Goal: Task Accomplishment & Management: Use online tool/utility

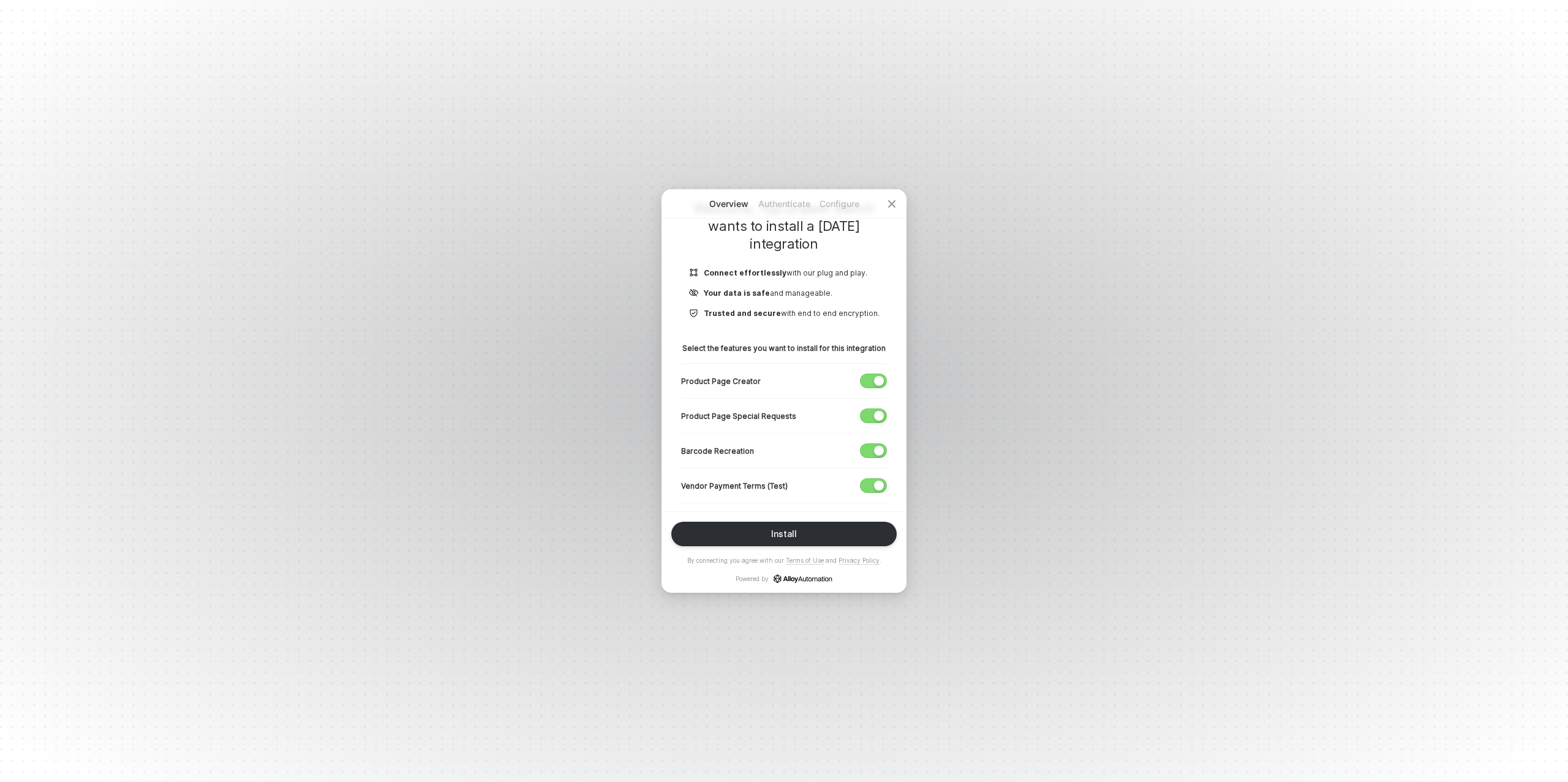
scroll to position [119, 0]
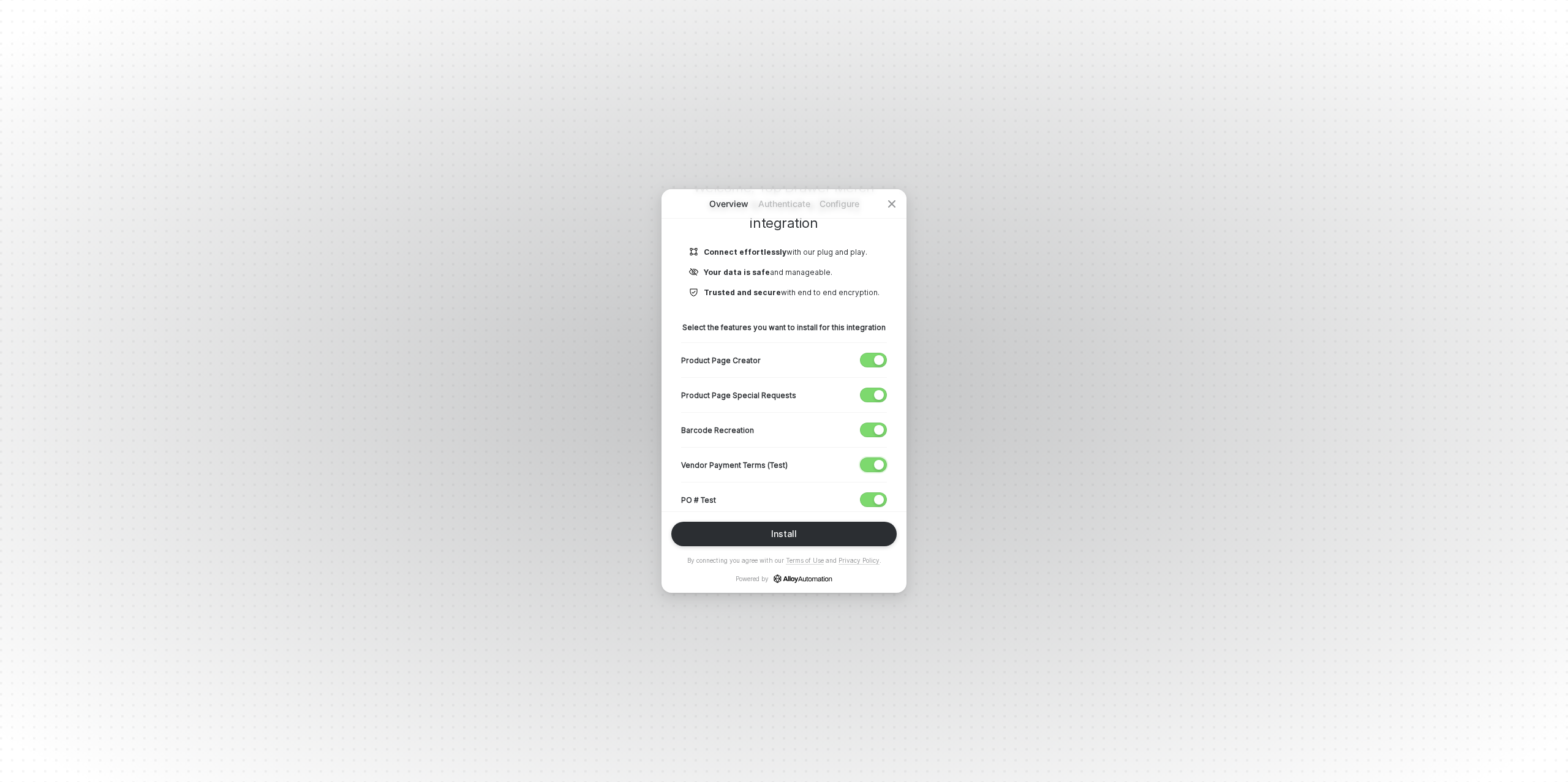
click at [876, 466] on div "button" at bounding box center [879, 465] width 9 height 9
click at [871, 493] on span "button" at bounding box center [871, 500] width 21 height 13
click at [875, 424] on div "button" at bounding box center [879, 426] width 9 height 9
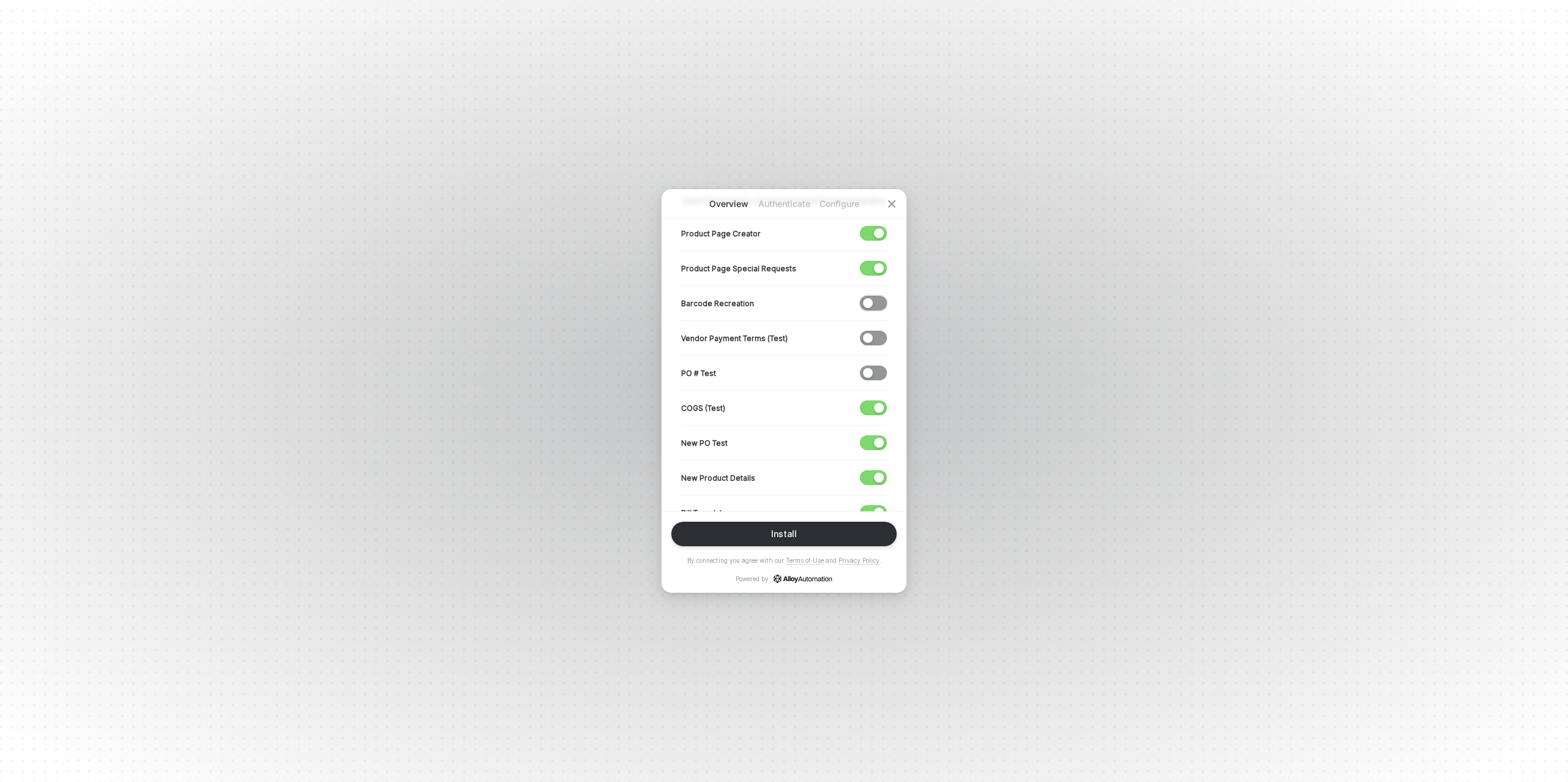
scroll to position [268, 0]
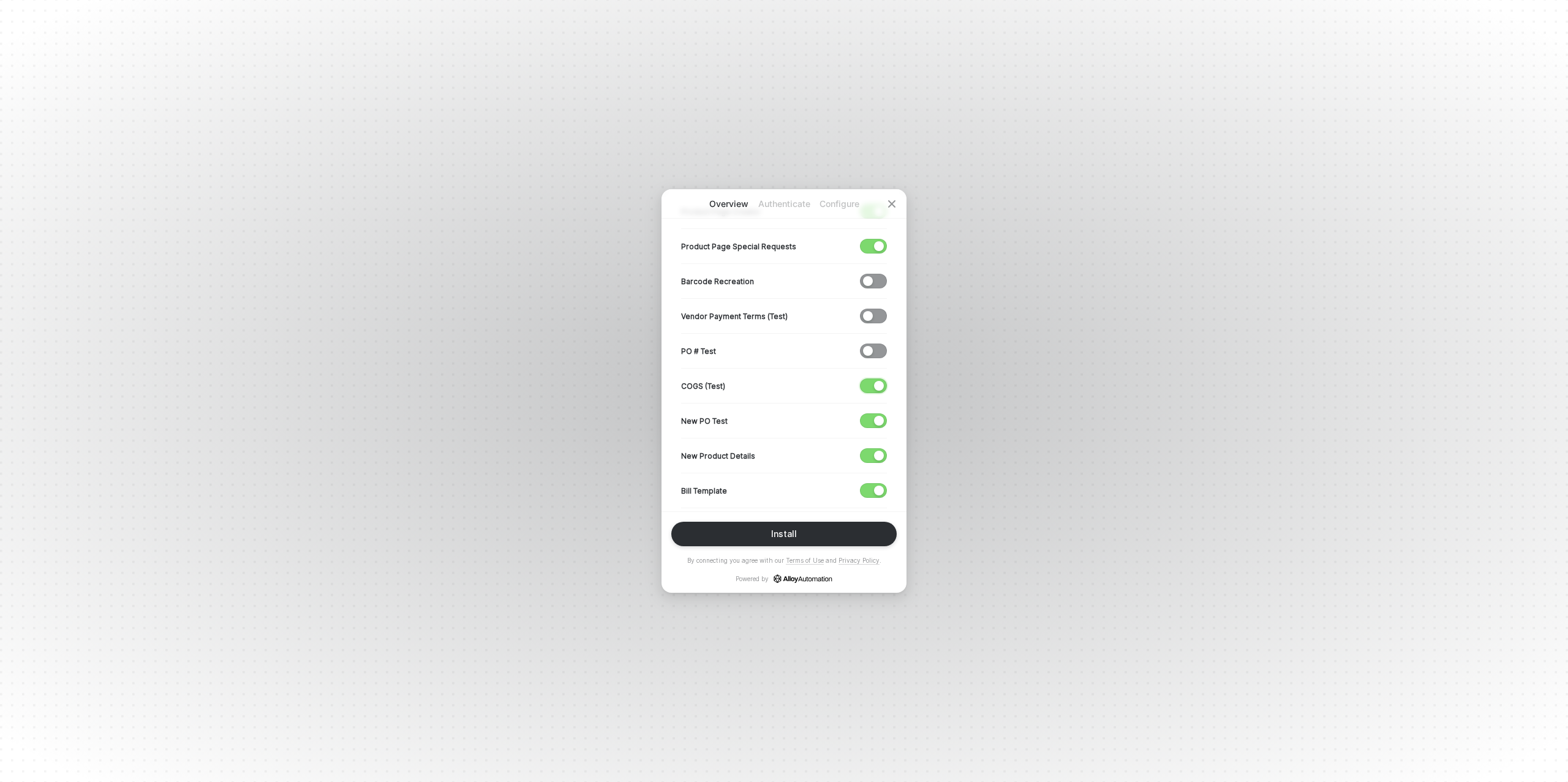
click at [871, 380] on span "button" at bounding box center [871, 385] width 21 height 13
click at [872, 424] on span "button" at bounding box center [871, 421] width 21 height 13
click at [871, 451] on span "button" at bounding box center [871, 455] width 21 height 13
drag, startPoint x: 872, startPoint y: 489, endPoint x: 847, endPoint y: 466, distance: 34.0
click at [870, 488] on span "button" at bounding box center [871, 490] width 21 height 13
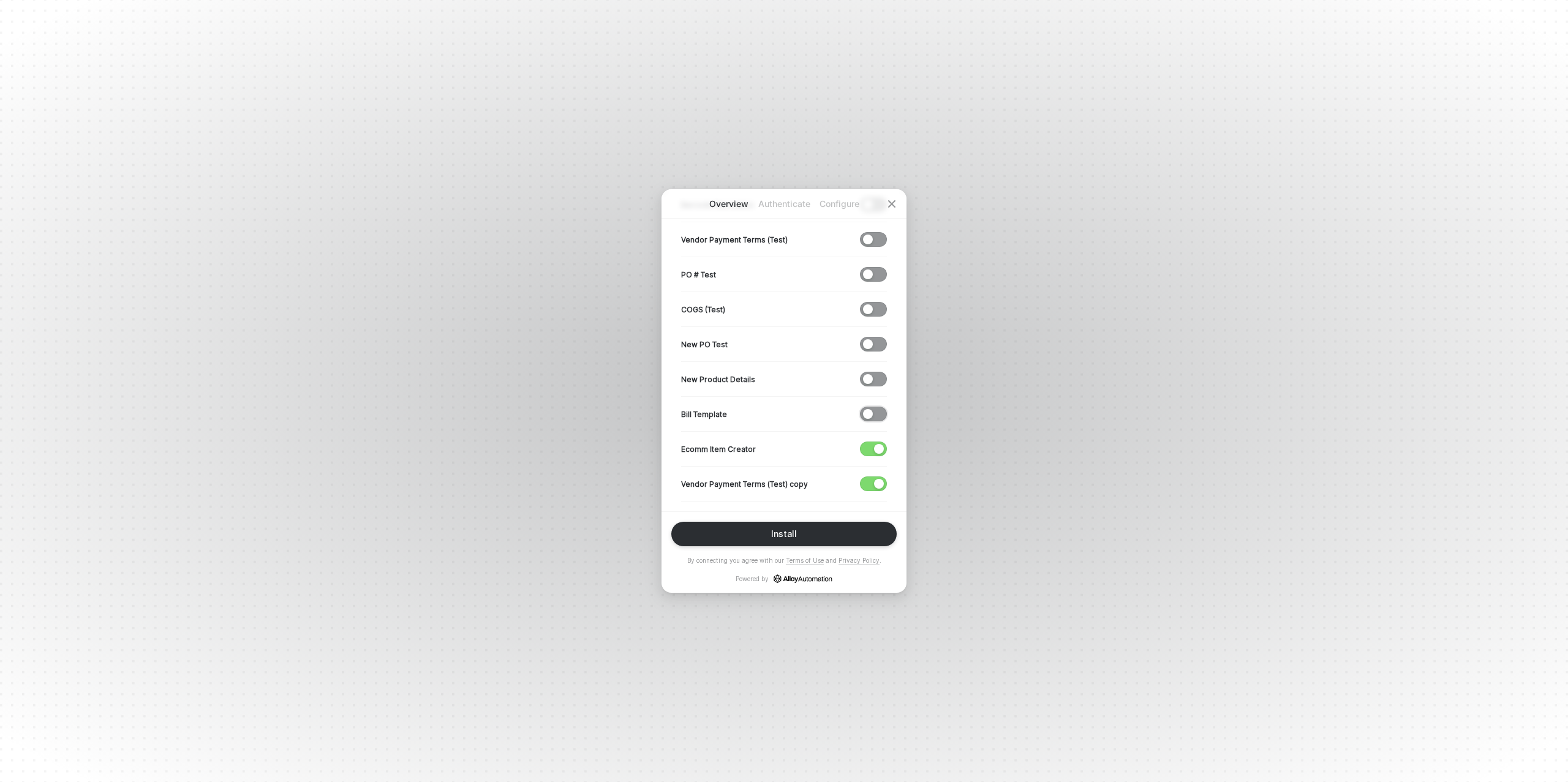
scroll to position [380, 0]
click at [882, 411] on div "button" at bounding box center [879, 413] width 9 height 9
click at [872, 445] on span "button" at bounding box center [871, 447] width 21 height 13
click at [873, 476] on span "button" at bounding box center [871, 482] width 21 height 13
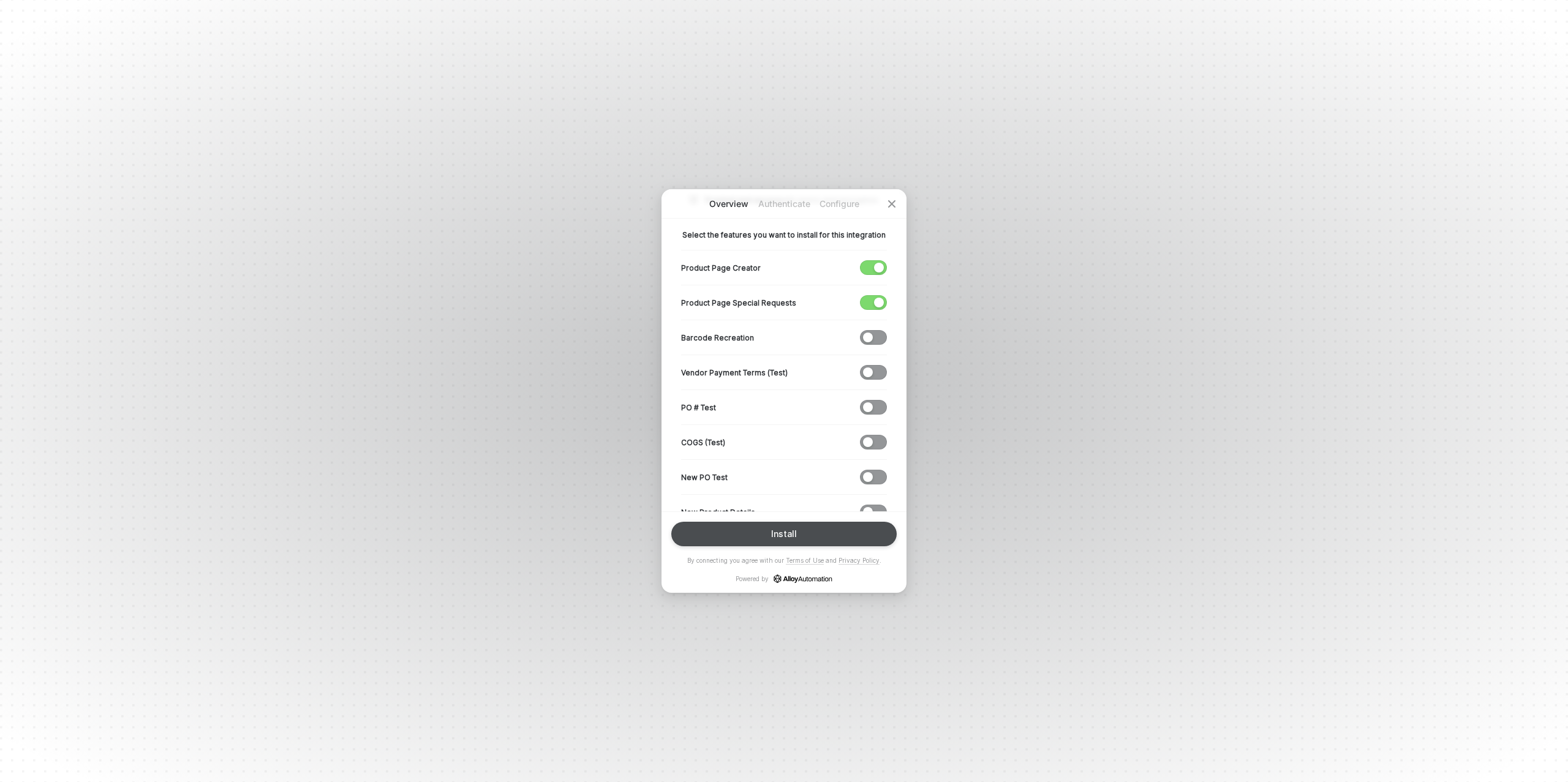
click at [786, 529] on div "Install" at bounding box center [784, 533] width 26 height 9
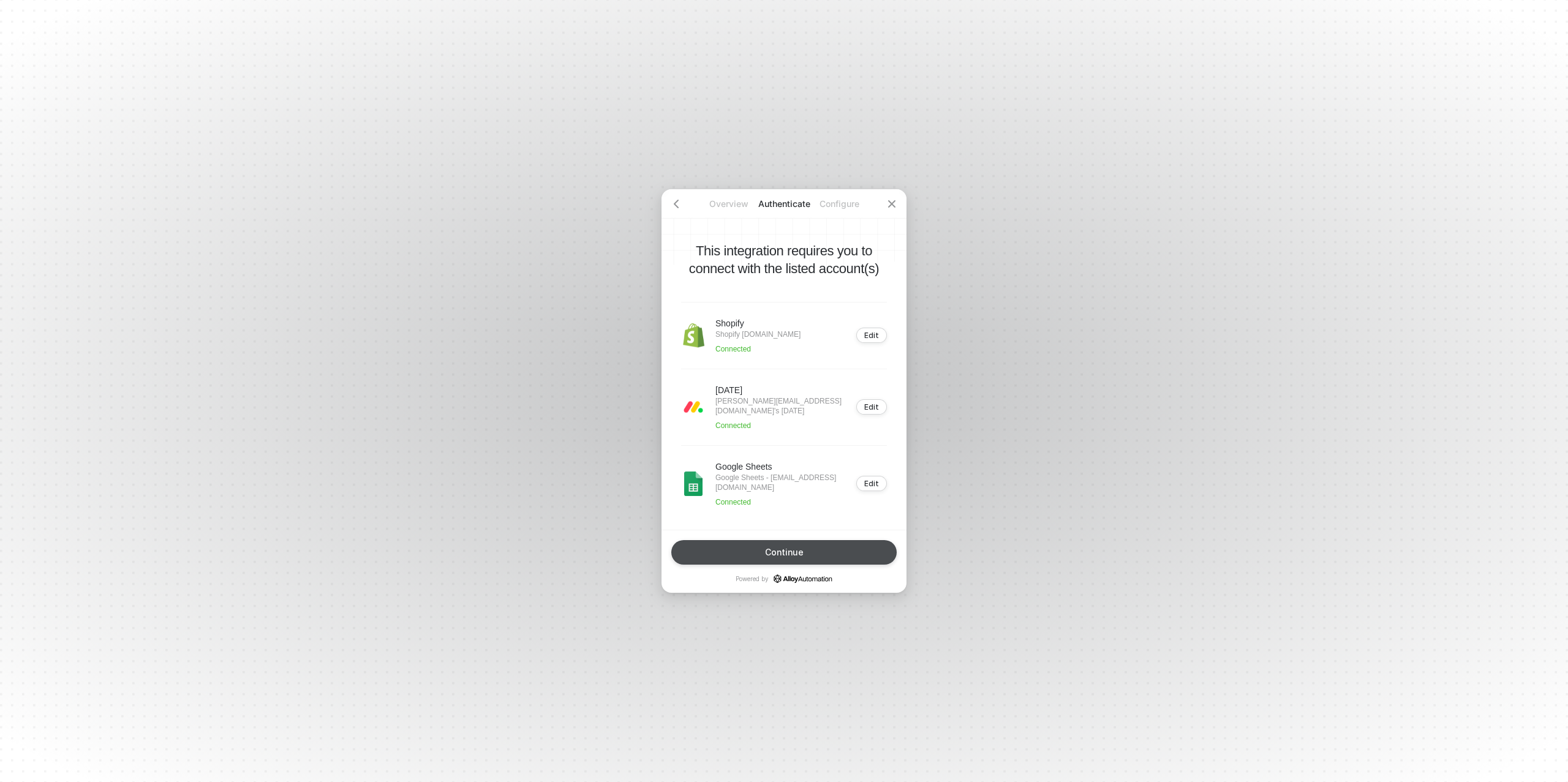
click at [772, 556] on div "Continue" at bounding box center [784, 552] width 39 height 9
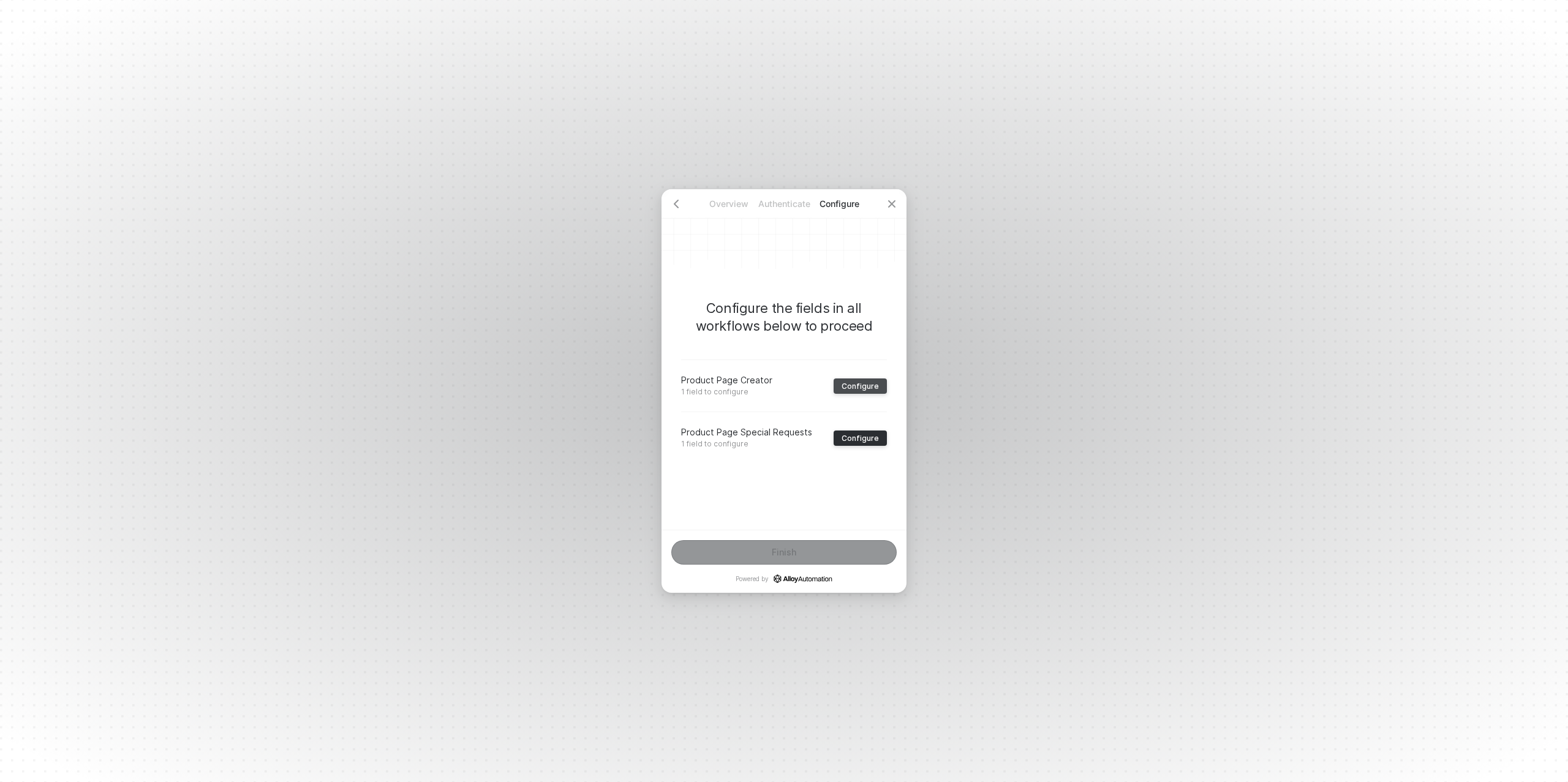
click at [866, 385] on div "Configure" at bounding box center [860, 386] width 37 height 9
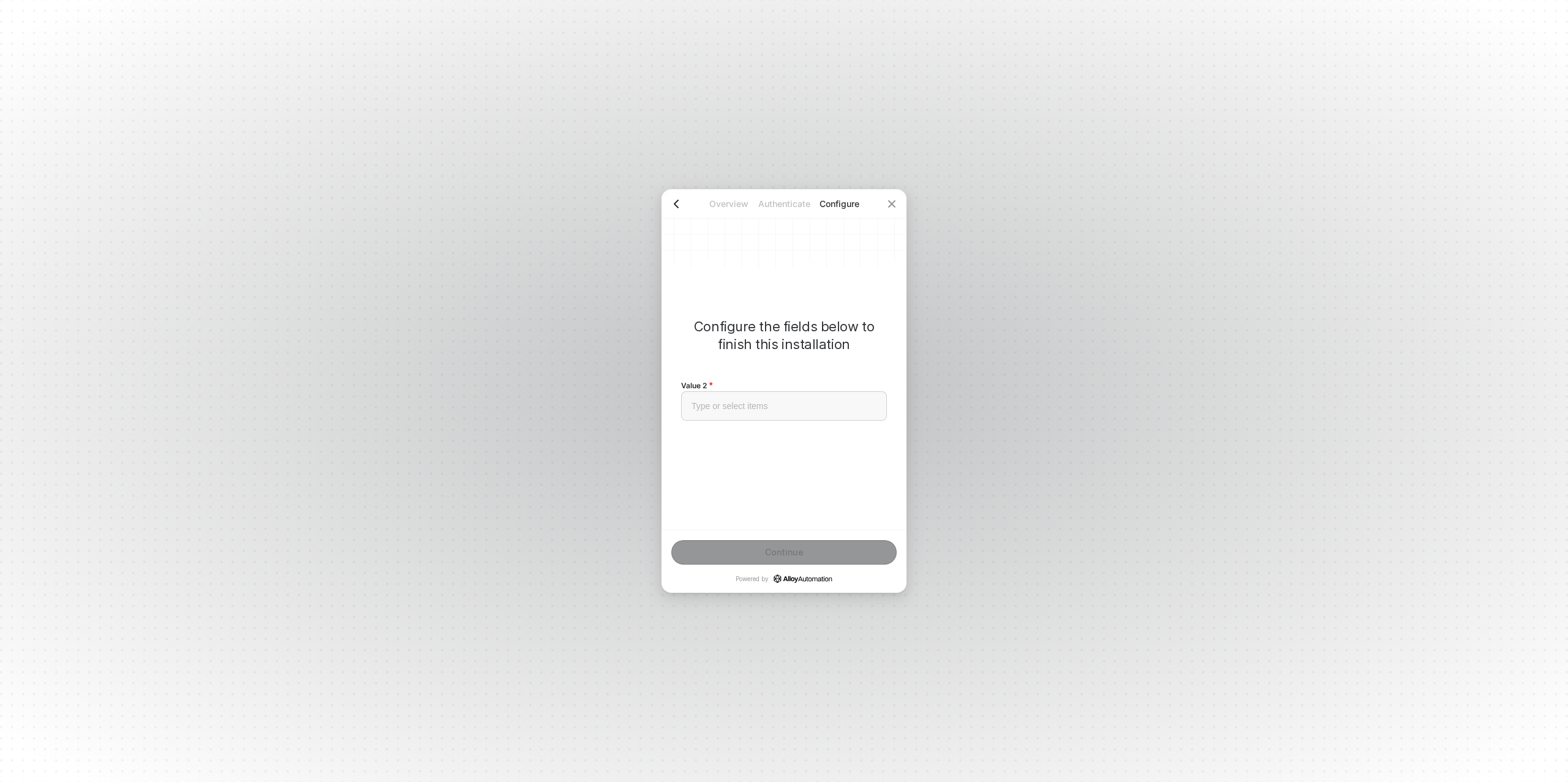
click at [674, 201] on icon "icon-arrow-left" at bounding box center [676, 204] width 9 height 9
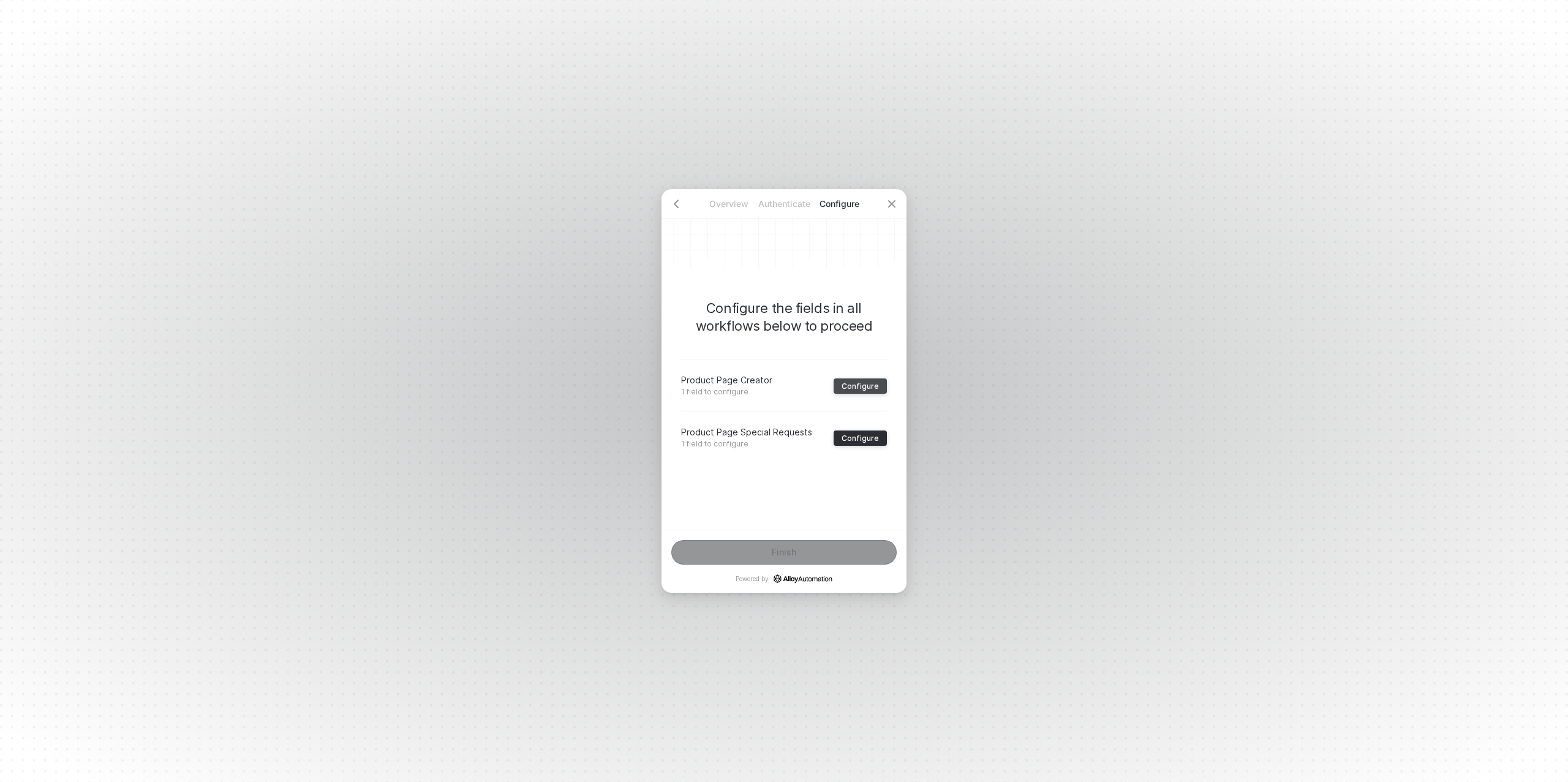
click at [872, 381] on div "Configure" at bounding box center [860, 386] width 37 height 9
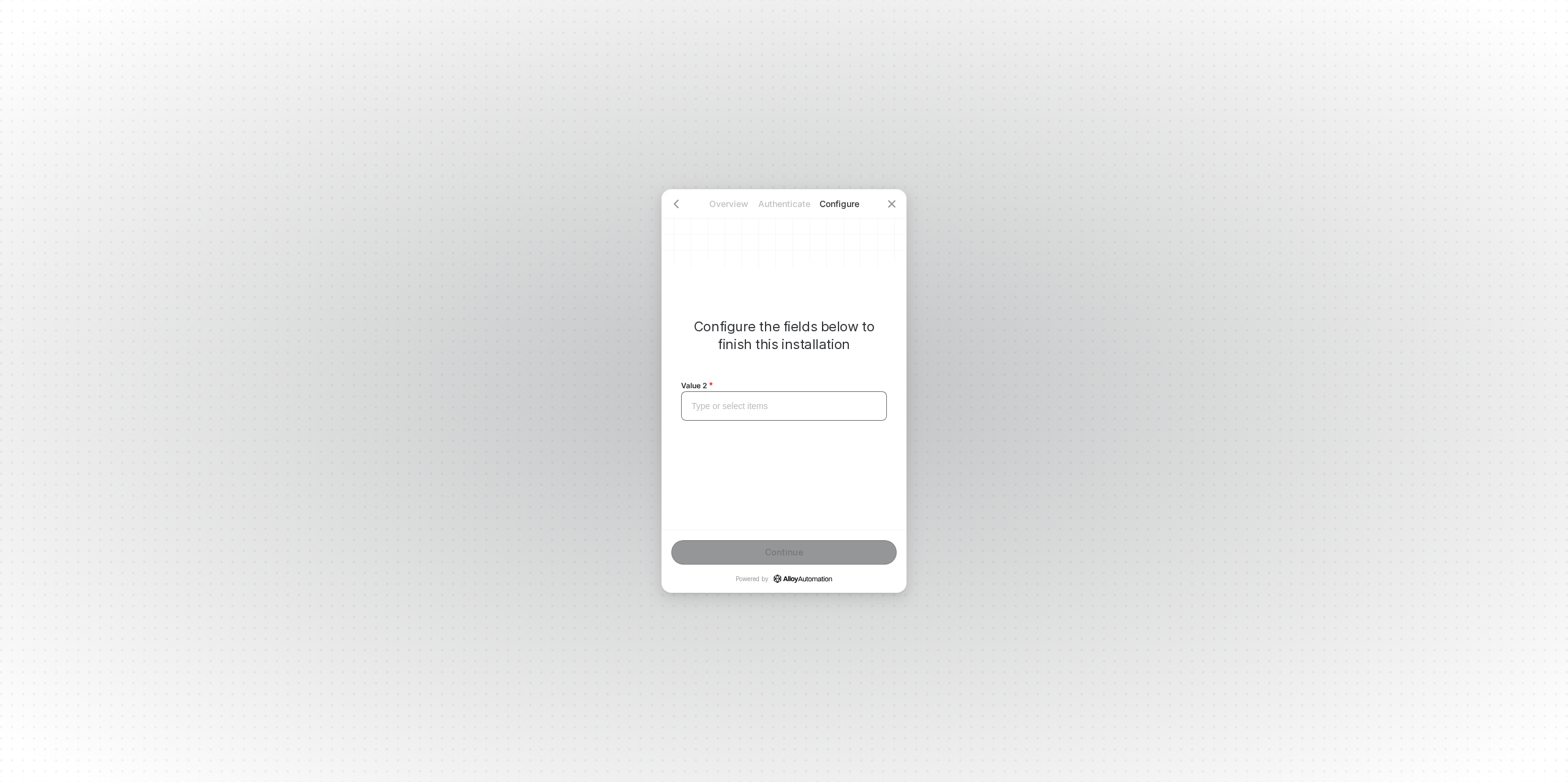
click at [748, 406] on div "Type or select items ﻿" at bounding box center [784, 406] width 185 height 10
click at [893, 204] on icon "icon-close" at bounding box center [891, 204] width 7 height 7
